Goal: Information Seeking & Learning: Find specific fact

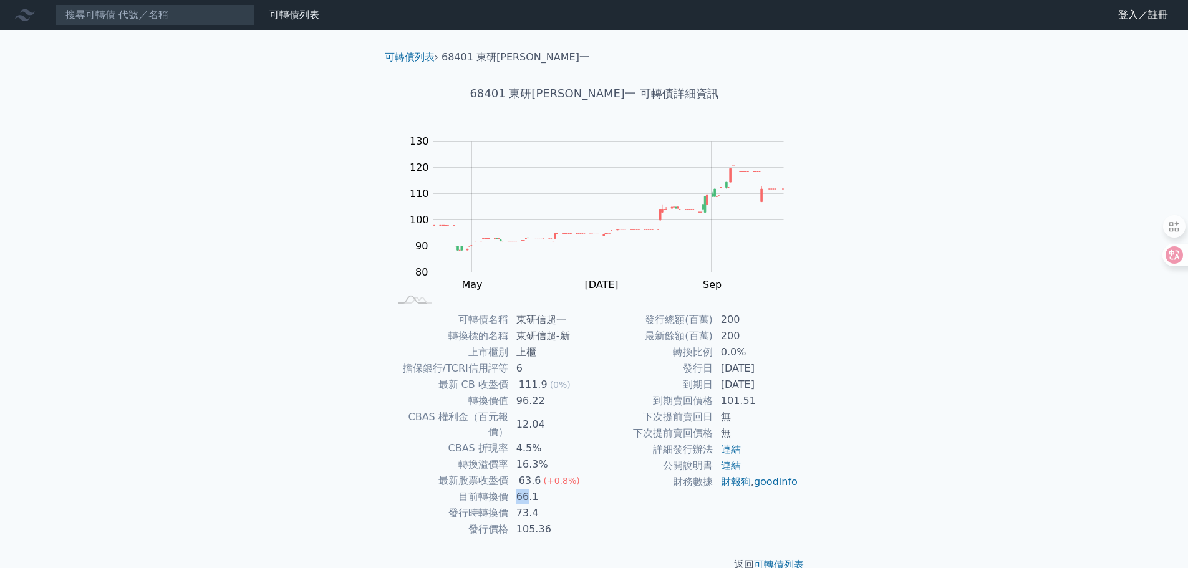
drag, startPoint x: 518, startPoint y: 480, endPoint x: 529, endPoint y: 480, distance: 10.6
click at [529, 489] on td "66.1" at bounding box center [551, 497] width 85 height 16
click at [542, 489] on td "66.1" at bounding box center [551, 497] width 85 height 16
click at [746, 390] on td "[DATE]" at bounding box center [755, 385] width 85 height 16
drag, startPoint x: 527, startPoint y: 332, endPoint x: 557, endPoint y: 334, distance: 30.6
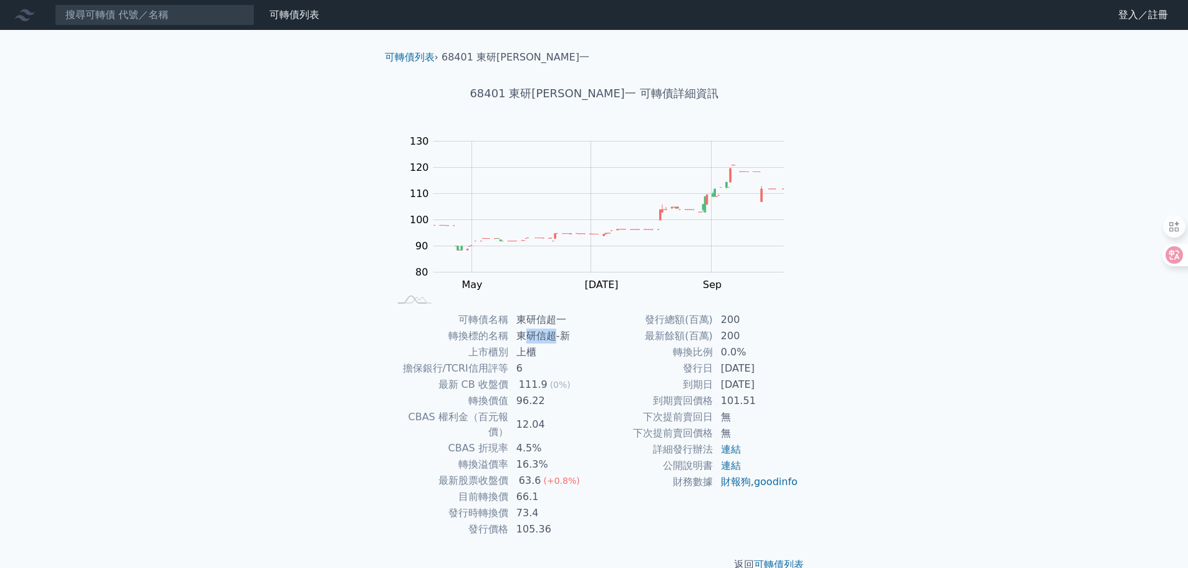
click at [557, 334] on td "東研信超-新" at bounding box center [551, 336] width 85 height 16
click at [571, 337] on td "東研信超-新" at bounding box center [551, 336] width 85 height 16
